Goal: Information Seeking & Learning: Learn about a topic

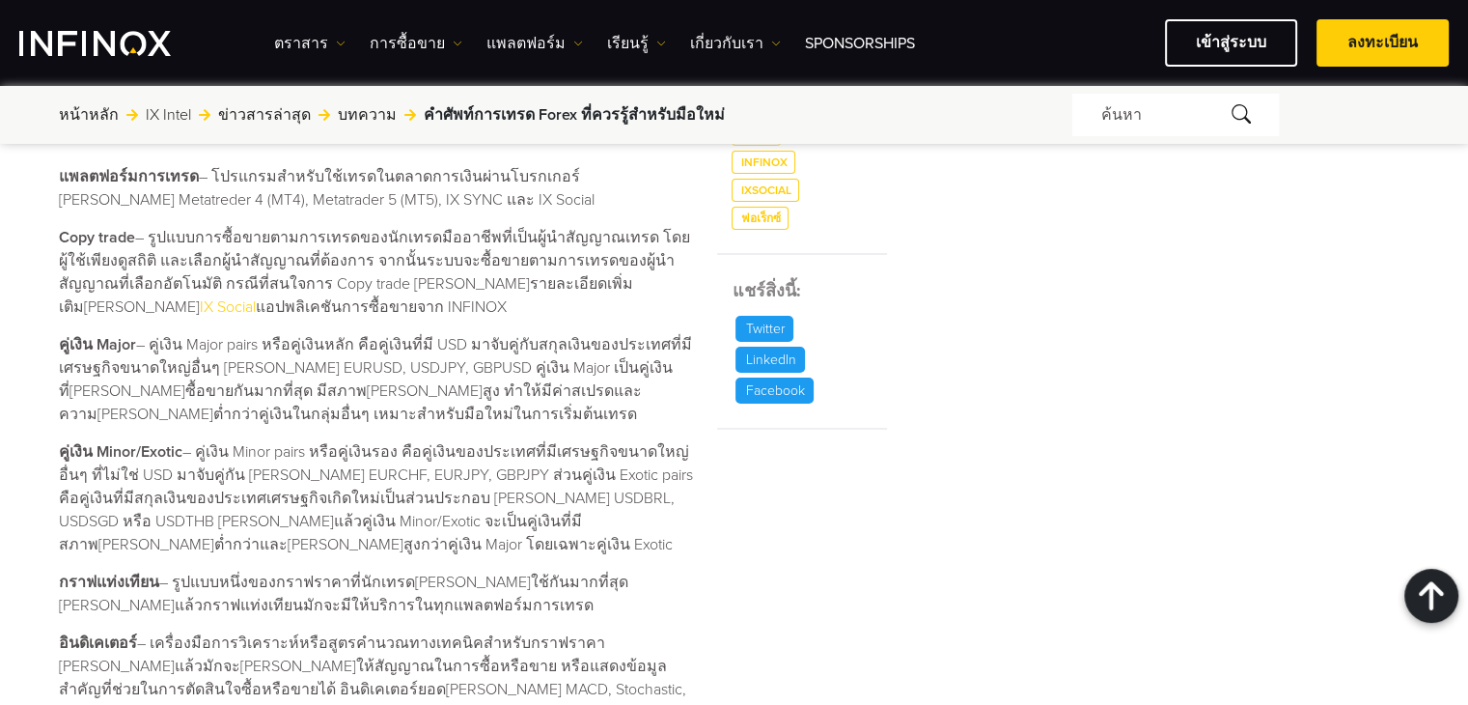
scroll to position [965, 0]
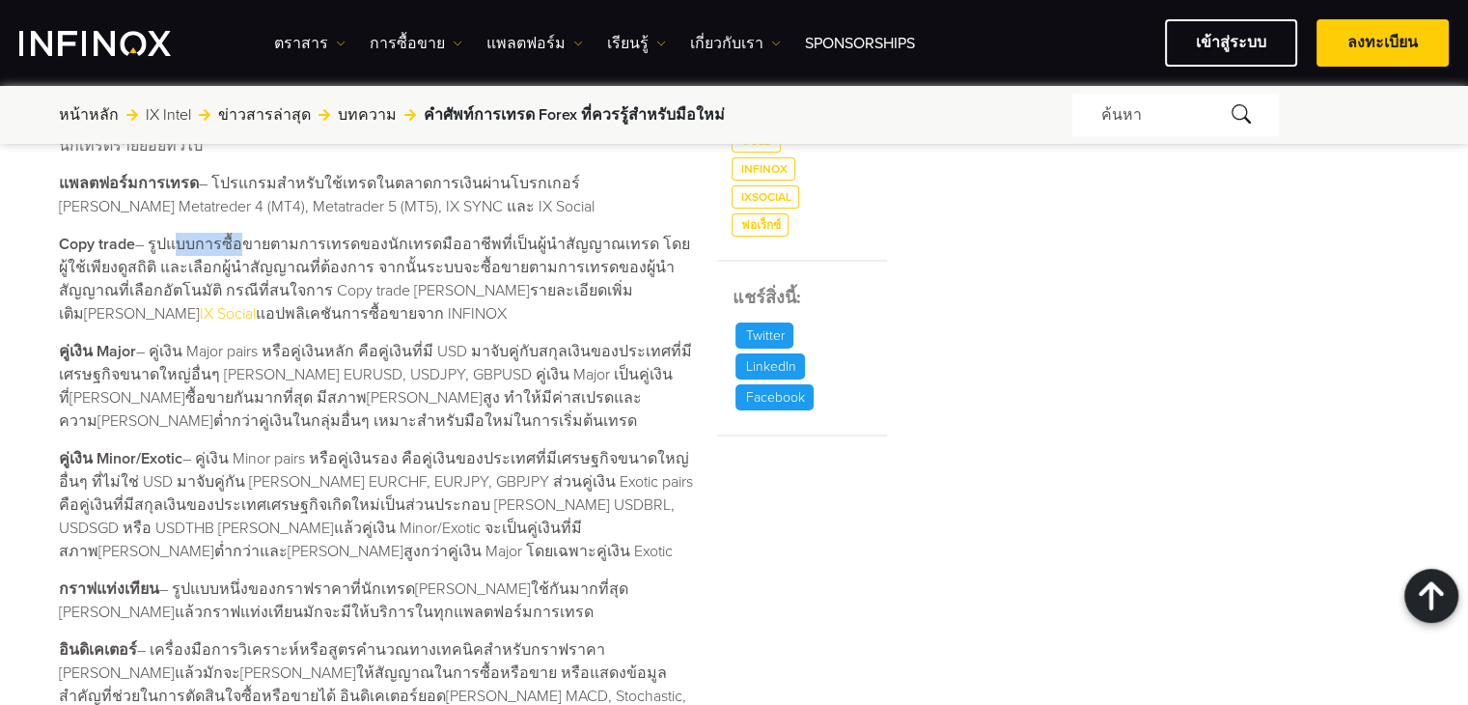
drag, startPoint x: 174, startPoint y: 246, endPoint x: 226, endPoint y: 242, distance: 52.3
click at [226, 242] on p "Copy trade – รูปแบบการซื้อขายตามการเทรดของนักเทรดมืออาชีพที่เป็นผู้นำสัญญาณเทรด…" at bounding box center [376, 279] width 635 height 93
drag, startPoint x: 270, startPoint y: 238, endPoint x: 314, endPoint y: 242, distance: 43.6
click at [314, 242] on p "Copy trade – รูปแบบการซื้อขายตามการเทรดของนักเทรดมืออาชีพที่เป็นผู้นำสัญญาณเทรด…" at bounding box center [376, 279] width 635 height 93
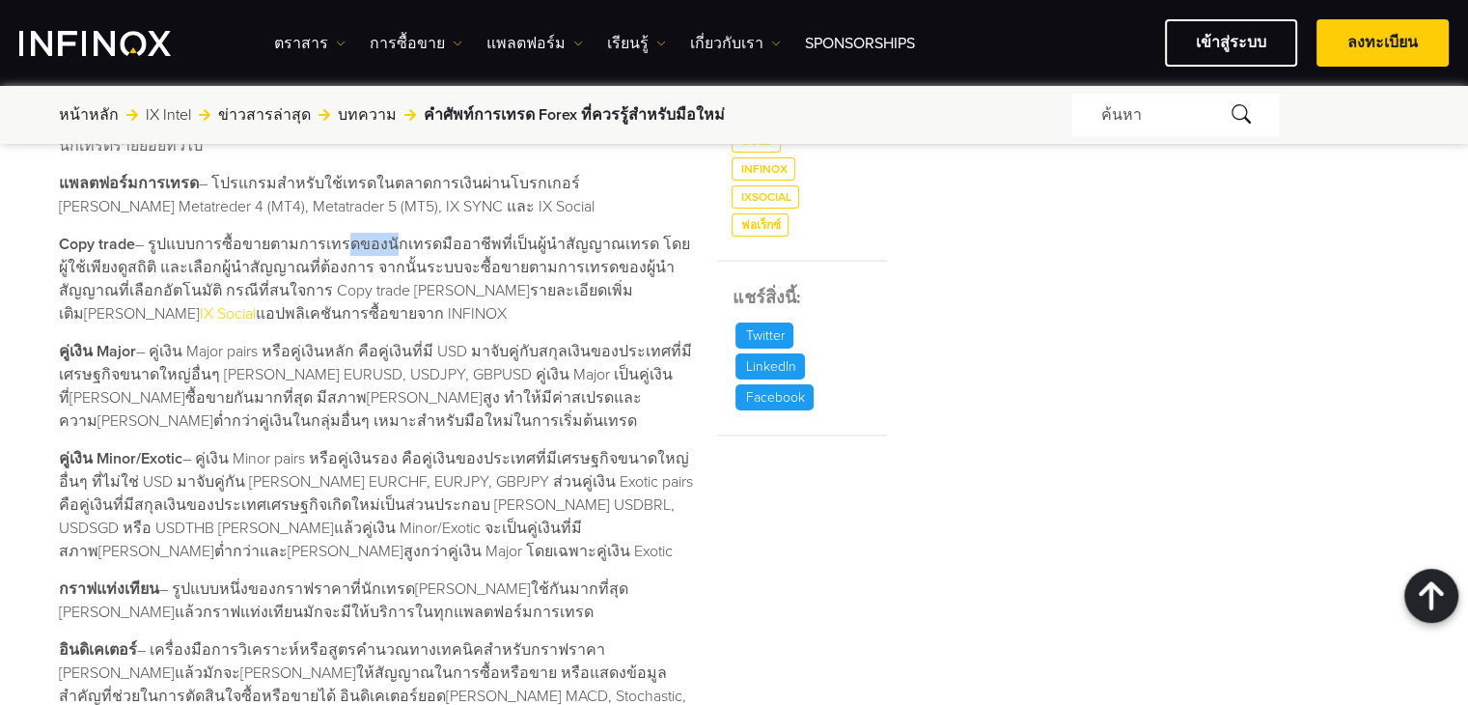
drag, startPoint x: 327, startPoint y: 244, endPoint x: 377, endPoint y: 245, distance: 50.2
click at [377, 245] on p "Copy trade – รูปแบบการซื้อขายตามการเทรดของนักเทรดมืออาชีพที่เป็นผู้นำสัญญาณเทรด…" at bounding box center [376, 279] width 635 height 93
click at [456, 266] on p "Copy trade – รูปแบบการซื้อขายตามการเทรดของนักเทรดมืออาชีพที่เป็นผู้นำสัญญาณเทรด…" at bounding box center [376, 279] width 635 height 93
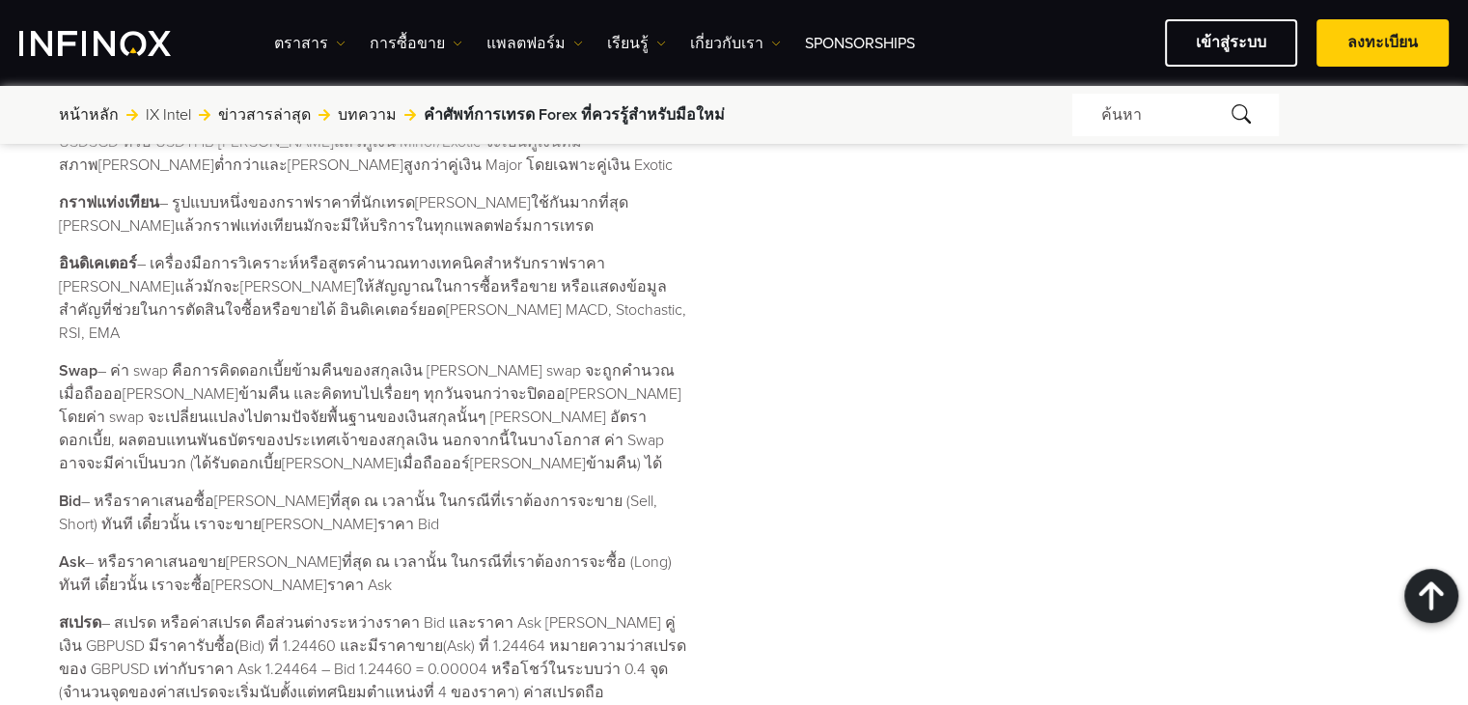
scroll to position [1351, 0]
drag, startPoint x: 64, startPoint y: 456, endPoint x: 94, endPoint y: 456, distance: 29.9
click at [94, 489] on p "Bid – หรือราคาเสนอซื้อ[PERSON_NAME]ที่สุด ณ เวลานั้น ในกรณีที่เราต้องการจะขาย (…" at bounding box center [376, 512] width 635 height 46
click at [127, 489] on p "Bid – หรือราคาเสนอซื้อ[PERSON_NAME]ที่สุด ณ เวลานั้น ในกรณีที่เราต้องการจะขาย (…" at bounding box center [376, 512] width 635 height 46
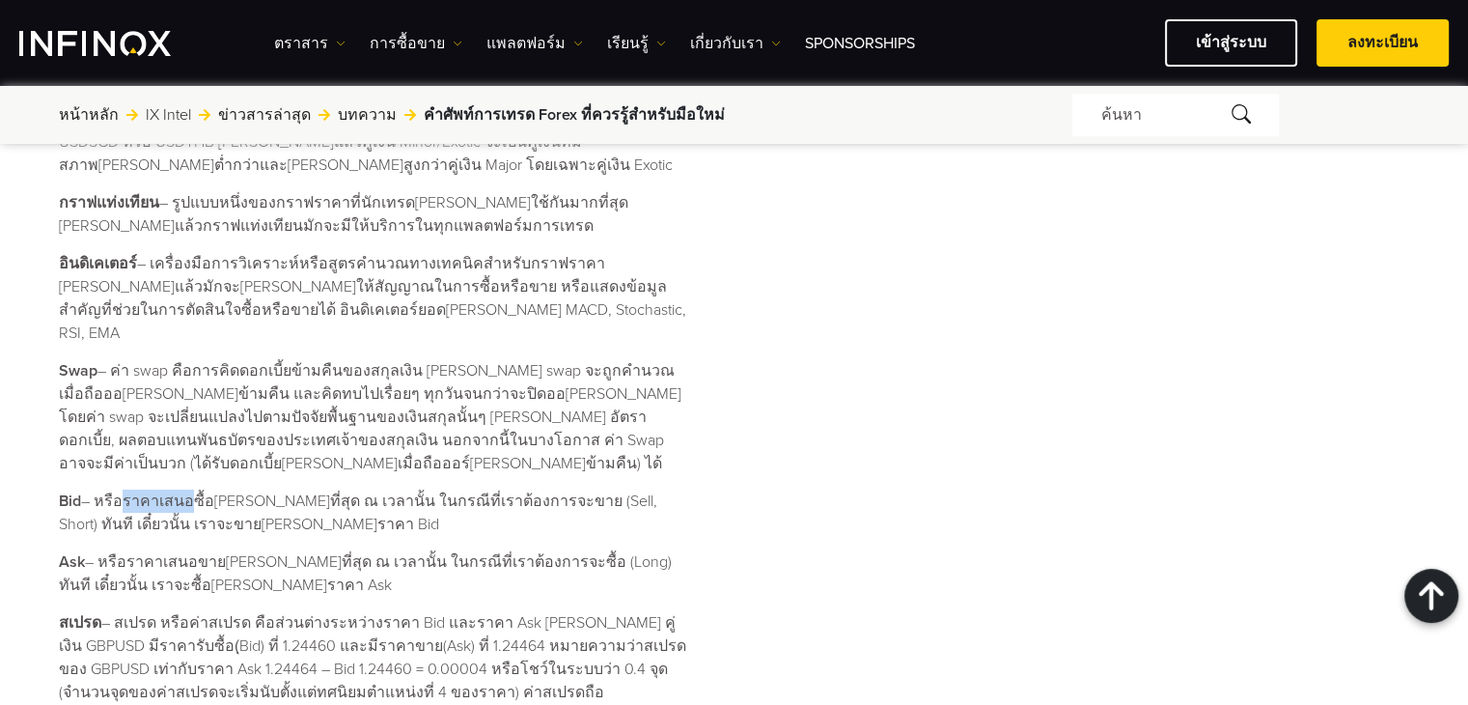
drag, startPoint x: 116, startPoint y: 456, endPoint x: 181, endPoint y: 456, distance: 65.6
click at [181, 489] on p "Bid – หรือราคาเสนอซื้อ[PERSON_NAME]ที่สุด ณ เวลานั้น ในกรณีที่เราต้องการจะขาย (…" at bounding box center [376, 512] width 635 height 46
drag, startPoint x: 196, startPoint y: 456, endPoint x: 232, endPoint y: 456, distance: 35.7
click at [232, 489] on p "Bid – หรือราคาเสนอซื้อ[PERSON_NAME]ที่สุด ณ เวลานั้น ในกรณีที่เราต้องการจะขาย (…" at bounding box center [376, 512] width 635 height 46
drag, startPoint x: 251, startPoint y: 453, endPoint x: 263, endPoint y: 454, distance: 11.6
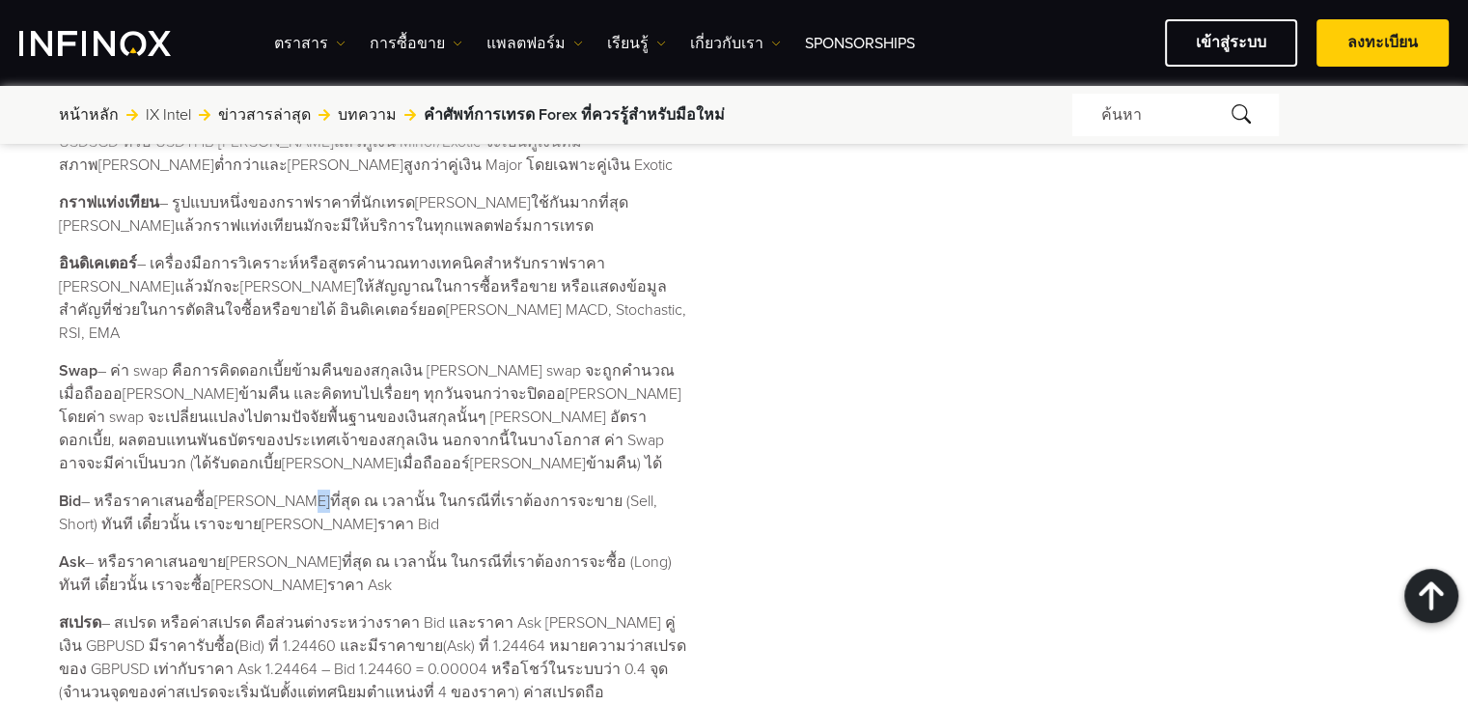
click at [263, 489] on p "Bid – หรือราคาเสนอซื้อ[PERSON_NAME]ที่สุด ณ เวลานั้น ในกรณีที่เราต้องการจะขาย (…" at bounding box center [376, 512] width 635 height 46
drag, startPoint x: 197, startPoint y: 454, endPoint x: 231, endPoint y: 457, distance: 34.0
click at [221, 489] on p "Bid – หรือราคาเสนอซื้อ[PERSON_NAME]ที่สุด ณ เวลานั้น ในกรณีที่เราต้องการจะขาย (…" at bounding box center [376, 512] width 635 height 46
drag, startPoint x: 266, startPoint y: 457, endPoint x: 318, endPoint y: 457, distance: 52.1
click at [318, 489] on p "Bid – หรือราคาเสนอซื้อ[PERSON_NAME]ที่สุด ณ เวลานั้น ในกรณีที่เราต้องการจะขาย (…" at bounding box center [376, 512] width 635 height 46
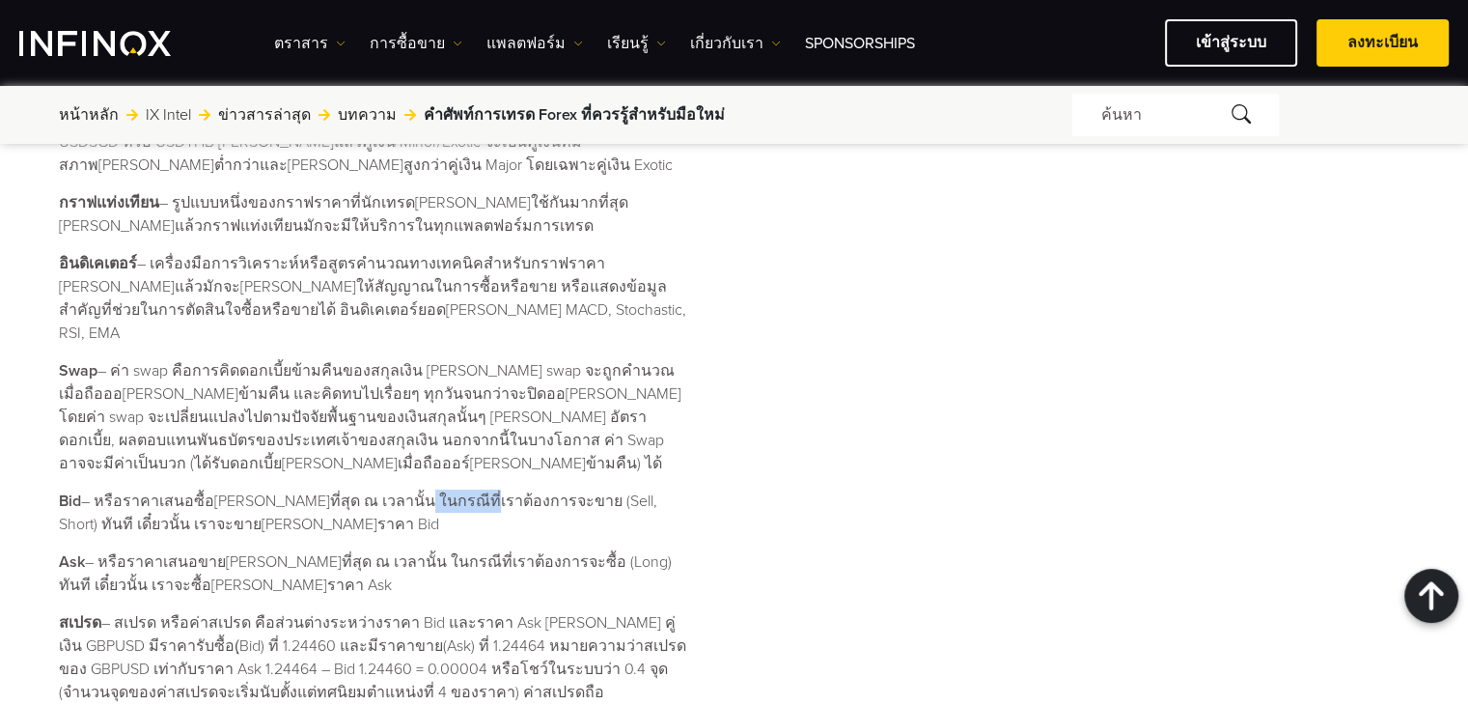
drag, startPoint x: 373, startPoint y: 460, endPoint x: 429, endPoint y: 452, distance: 55.7
click at [429, 489] on p "Bid – หรือราคาเสนอซื้อ[PERSON_NAME]ที่สุด ณ เวลานั้น ในกรณีที่เราต้องการจะขาย (…" at bounding box center [376, 512] width 635 height 46
drag, startPoint x: 467, startPoint y: 454, endPoint x: 498, endPoint y: 452, distance: 30.9
click at [498, 489] on p "Bid – หรือราคาเสนอซื้อ[PERSON_NAME]ที่สุด ณ เวลานั้น ในกรณีที่เราต้องการจะขาย (…" at bounding box center [376, 512] width 635 height 46
drag, startPoint x: 363, startPoint y: 453, endPoint x: 484, endPoint y: 456, distance: 120.7
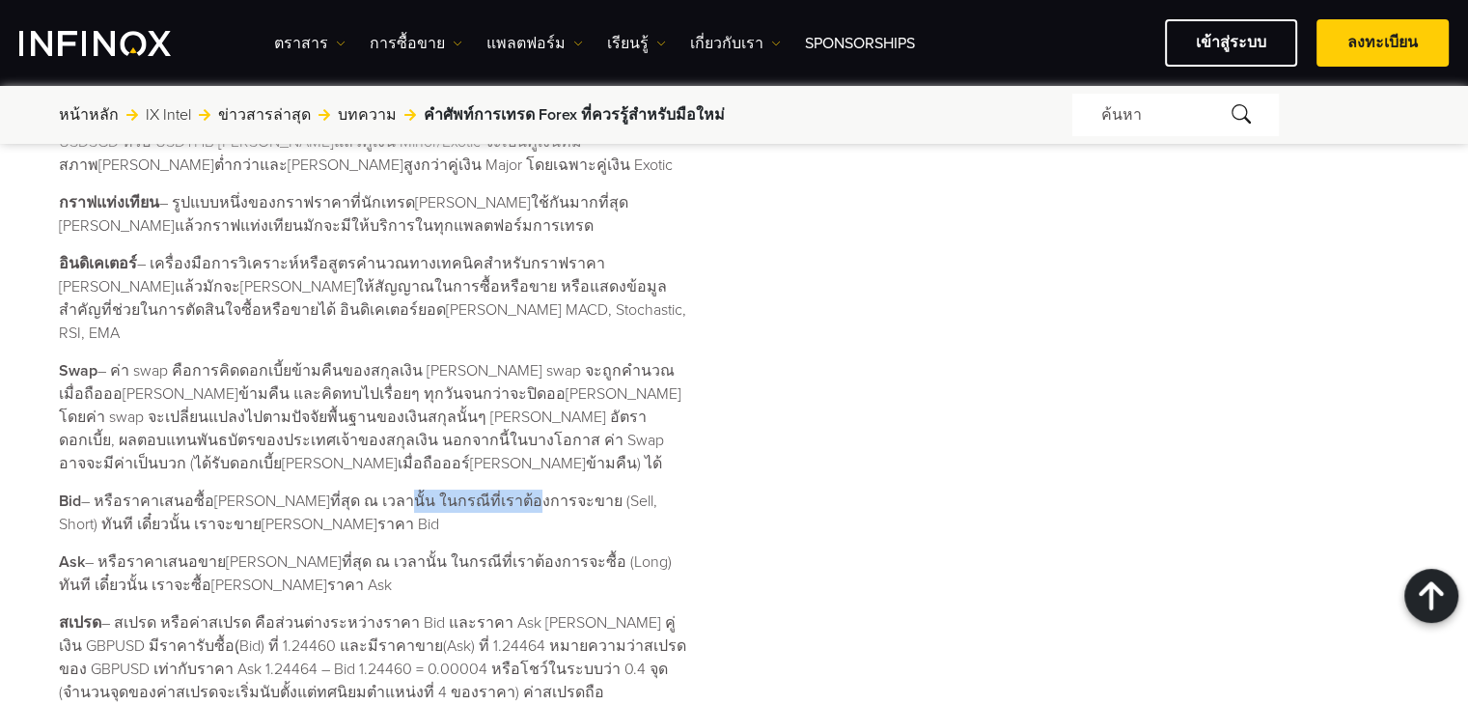
click at [484, 489] on p "Bid – หรือราคาเสนอซื้อ[PERSON_NAME]ที่สุด ณ เวลานั้น ในกรณีที่เราต้องการจะขาย (…" at bounding box center [376, 512] width 635 height 46
drag, startPoint x: 604, startPoint y: 451, endPoint x: 636, endPoint y: 452, distance: 31.9
click at [636, 489] on p "Bid – หรือราคาเสนอซื้อ[PERSON_NAME]ที่สุด ณ เวลานั้น ในกรณีที่เราต้องการจะขาย (…" at bounding box center [376, 512] width 635 height 46
drag, startPoint x: 684, startPoint y: 452, endPoint x: 704, endPoint y: 453, distance: 19.3
click at [704, 453] on div "Forex – ตลาดซื้อขายสกุลเงิน เป็นหนึ่งในตลาดการเงินที่มีสภาพ[PERSON_NAME]สูงที่ส…" at bounding box center [482, 421] width 846 height 1514
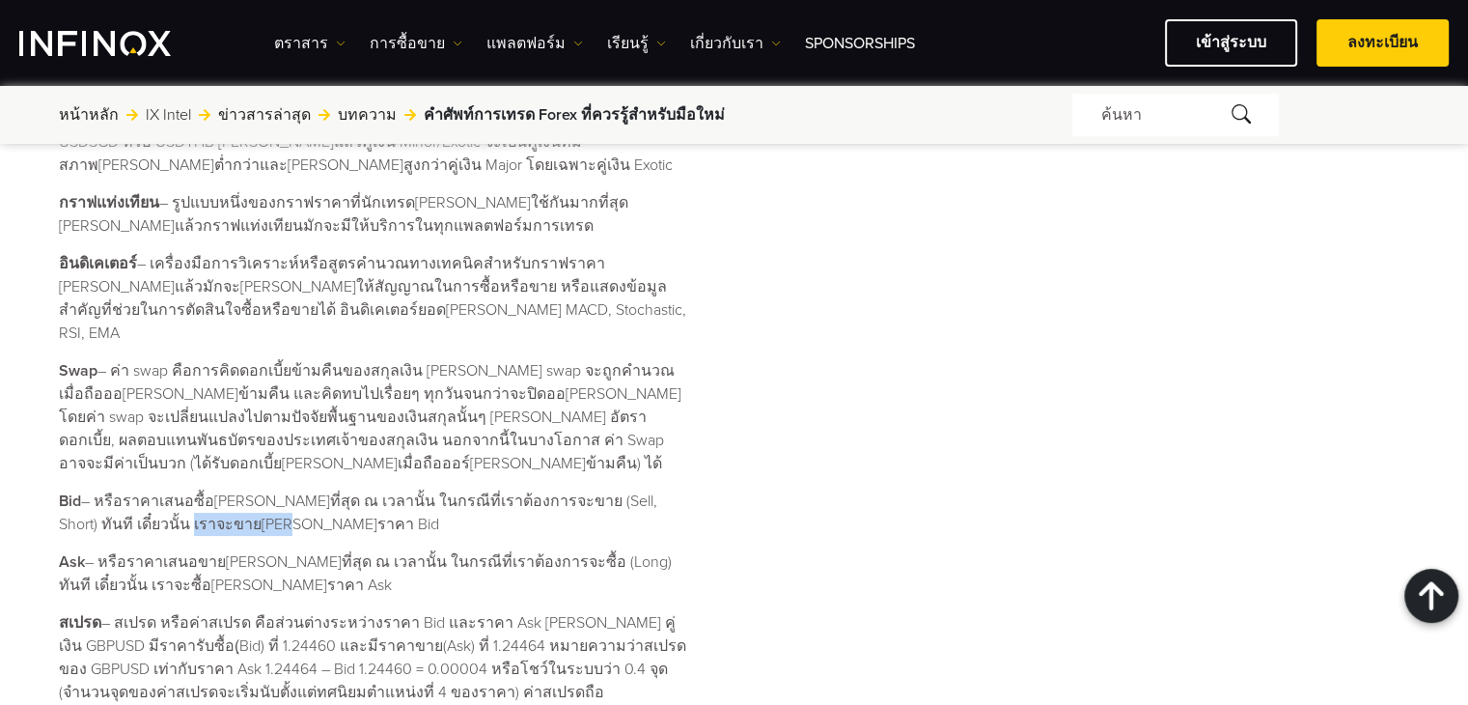
drag, startPoint x: 93, startPoint y: 484, endPoint x: 164, endPoint y: 481, distance: 71.5
click at [164, 489] on p "Bid – หรือราคาเสนอซื้อ[PERSON_NAME]ที่สุด ณ เวลานั้น ในกรณีที่เราต้องการจะขาย (…" at bounding box center [376, 512] width 635 height 46
click at [117, 550] on p "Ask – หรือราคาเสนอขาย[PERSON_NAME]ที่สุด ณ เวลานั้น ในกรณีที่เราต้องการจะซื้อ (…" at bounding box center [376, 573] width 635 height 46
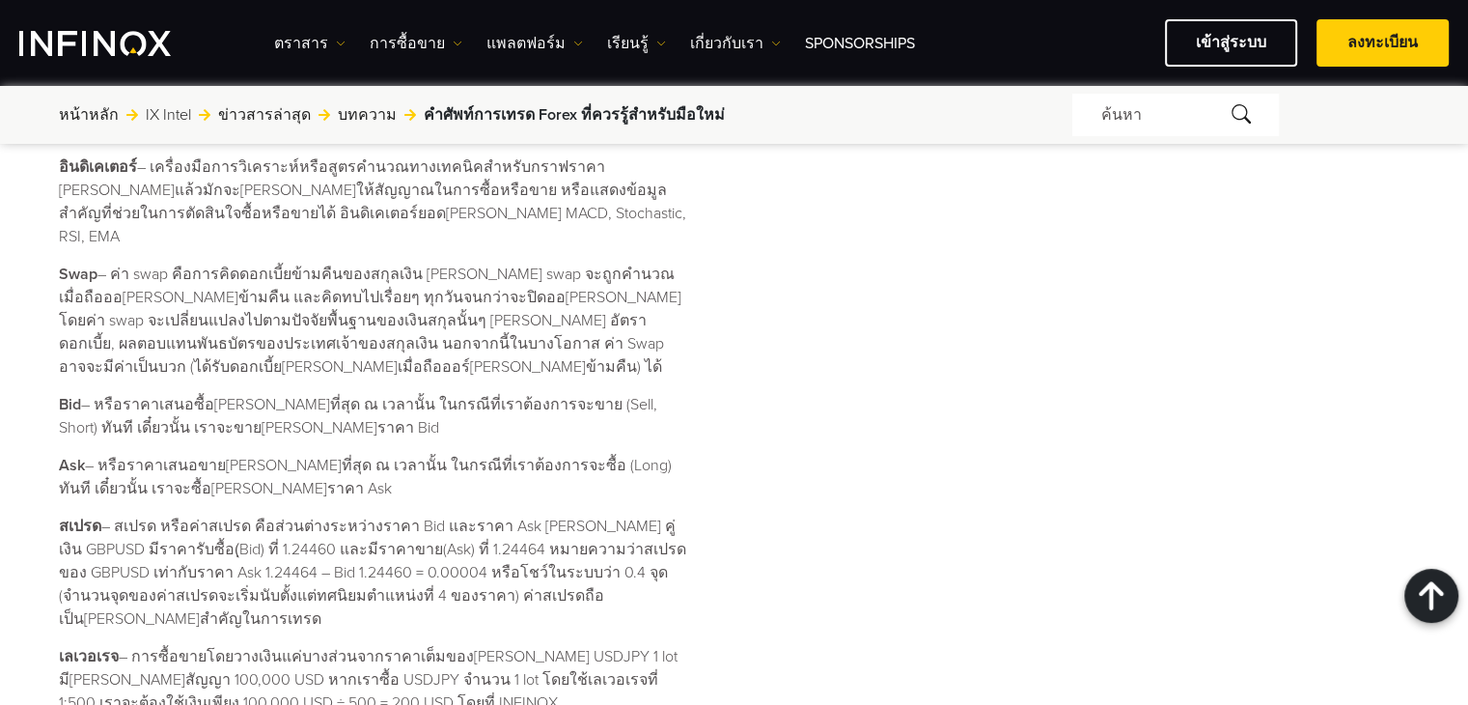
scroll to position [1448, 0]
click at [128, 454] on p "Ask – หรือราคาเสนอขาย[PERSON_NAME]ที่สุด ณ เวลานั้น ในกรณีที่เราต้องการจะซื้อ (…" at bounding box center [376, 477] width 635 height 46
drag, startPoint x: 136, startPoint y: 418, endPoint x: 216, endPoint y: 414, distance: 80.2
click at [216, 454] on p "Ask – หรือราคาเสนอขาย[PERSON_NAME]ที่สุด ณ เวลานั้น ในกรณีที่เราต้องการจะซื้อ (…" at bounding box center [376, 477] width 635 height 46
click at [194, 454] on p "Ask – หรือราคาเสนอขาย[PERSON_NAME]ที่สุด ณ เวลานั้น ในกรณีที่เราต้องการจะซื้อ (…" at bounding box center [376, 477] width 635 height 46
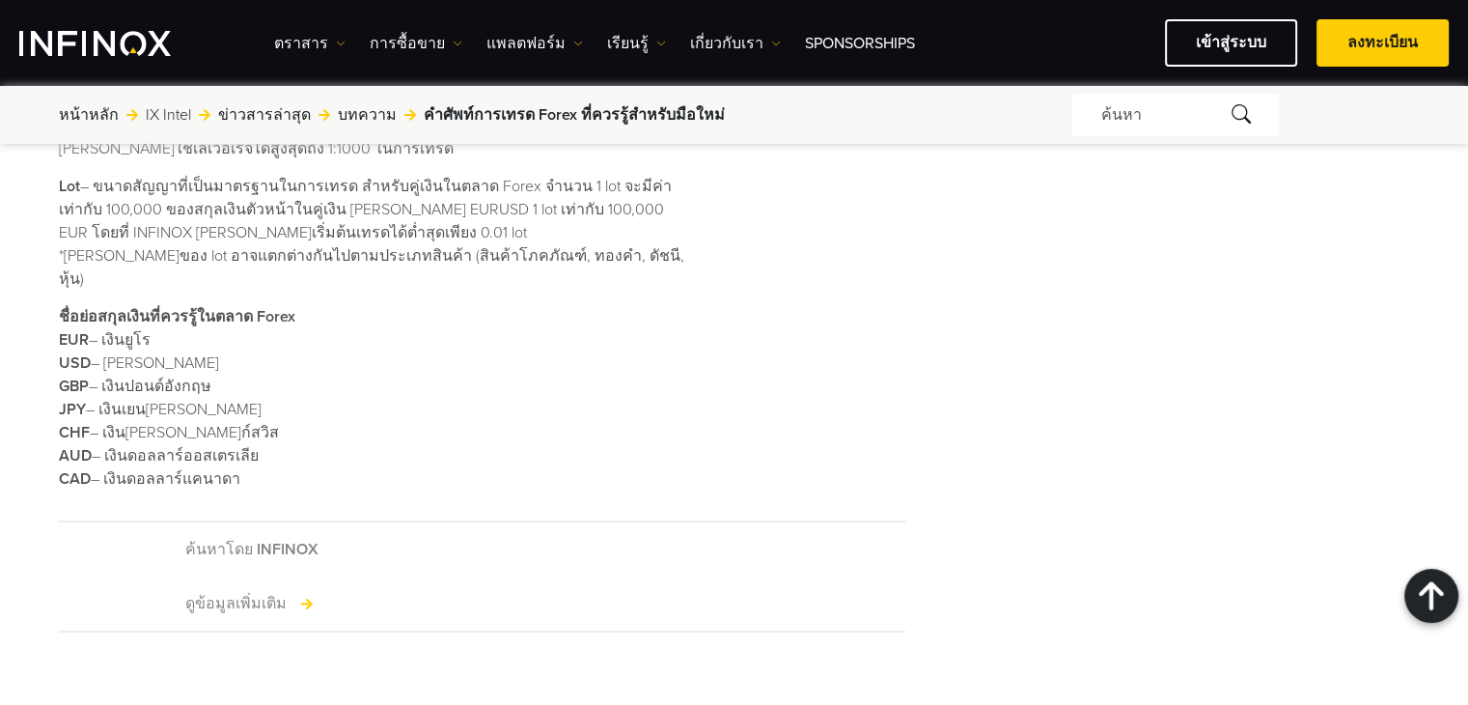
scroll to position [1737, 0]
